Goal: Find specific page/section

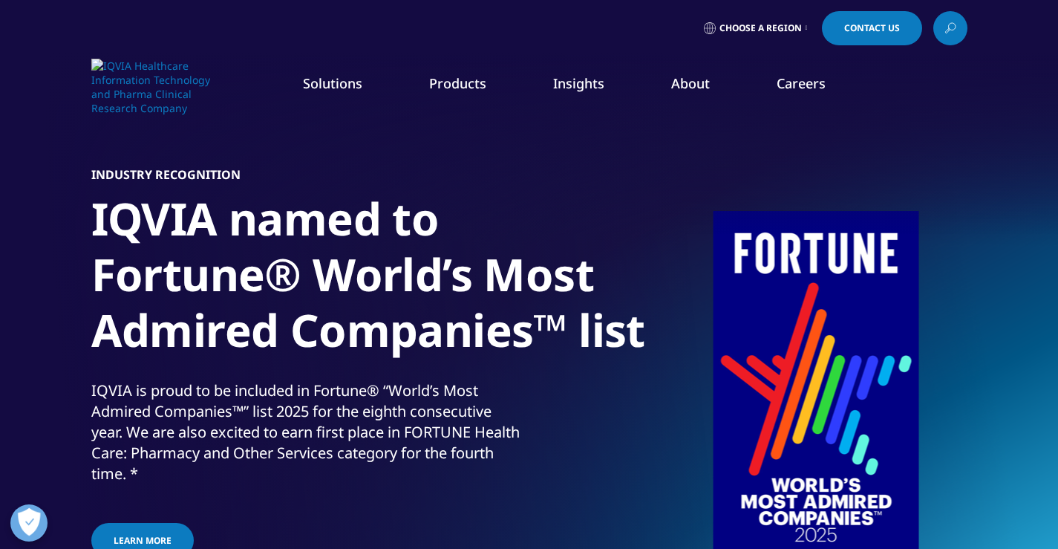
scroll to position [29, 0]
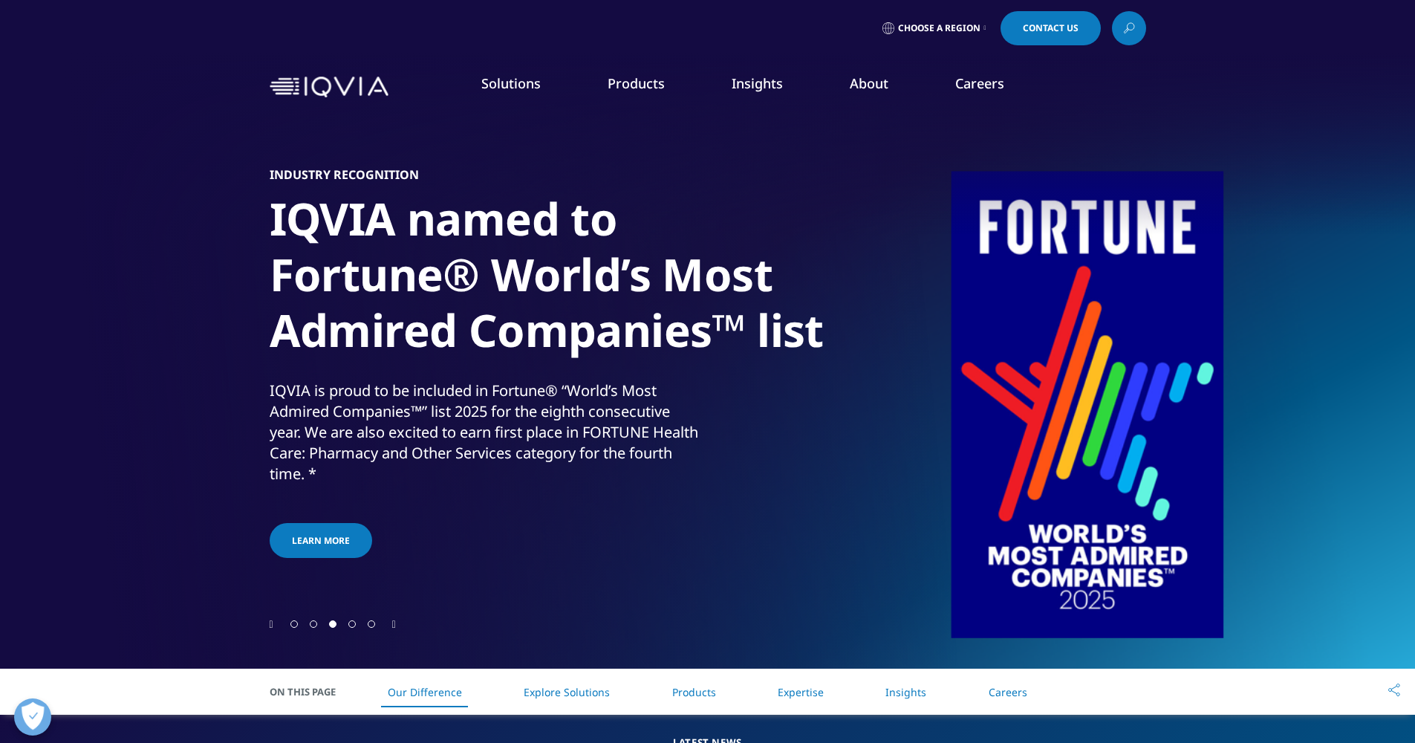
click at [396, 624] on icon "Next slide" at bounding box center [394, 624] width 4 height 10
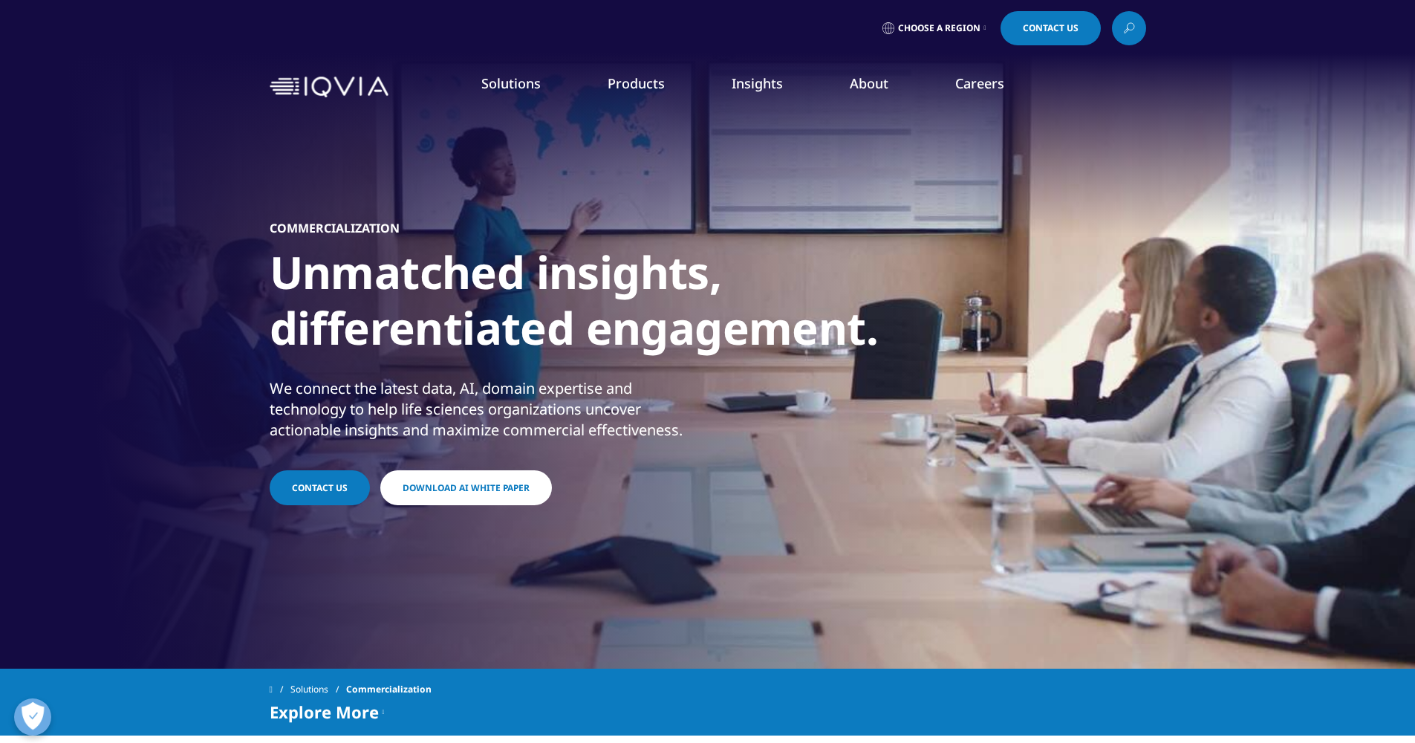
click at [387, 93] on img at bounding box center [329, 87] width 119 height 22
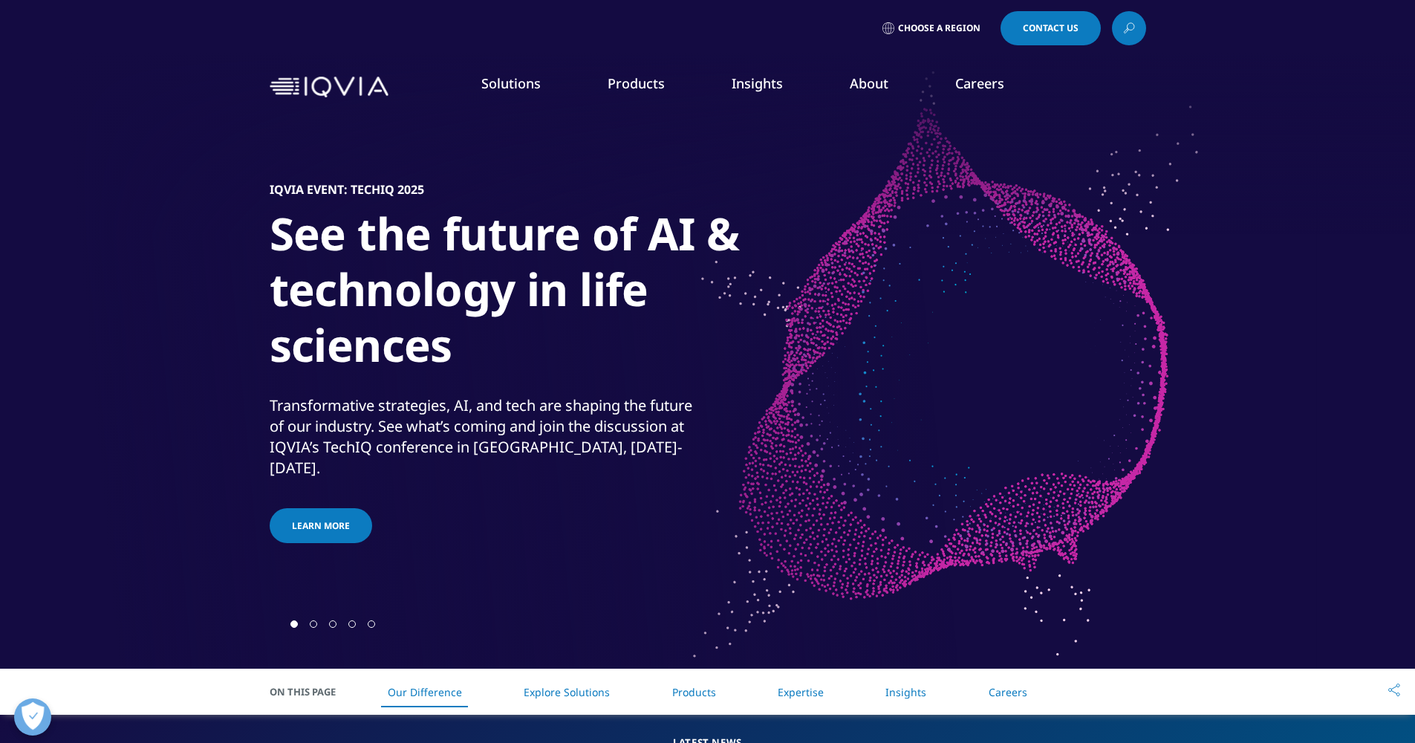
scroll to position [319, 0]
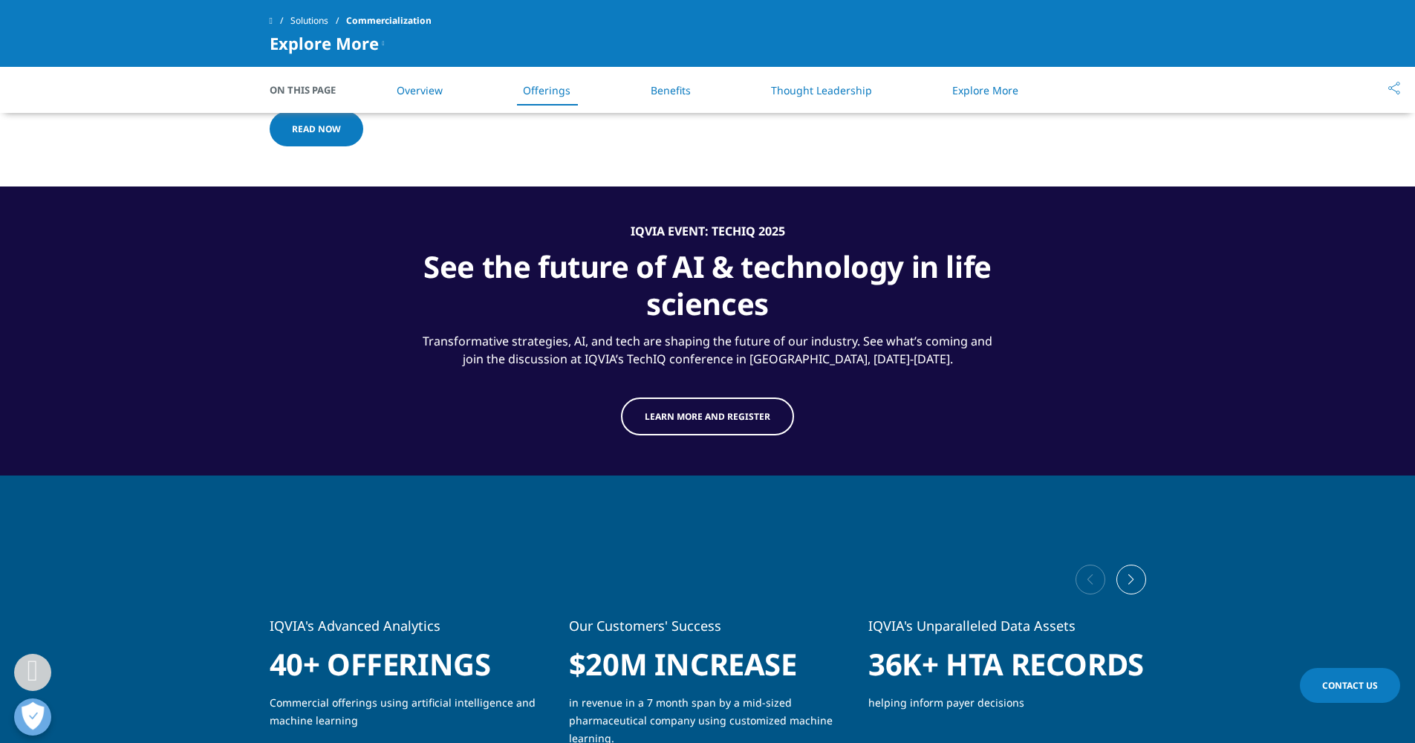
scroll to position [2408, 0]
